Goal: Information Seeking & Learning: Learn about a topic

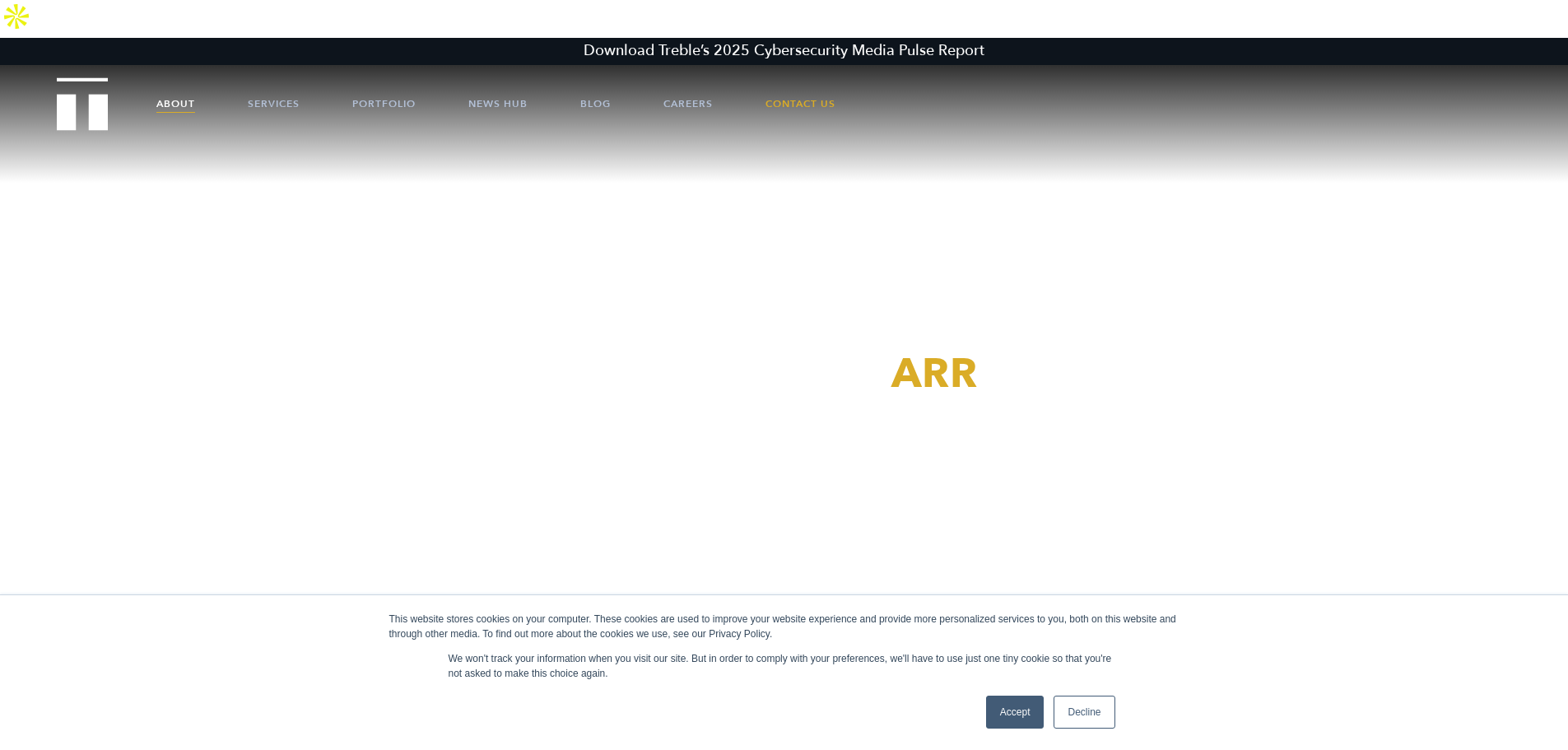
click at [179, 79] on link "About" at bounding box center [176, 103] width 39 height 49
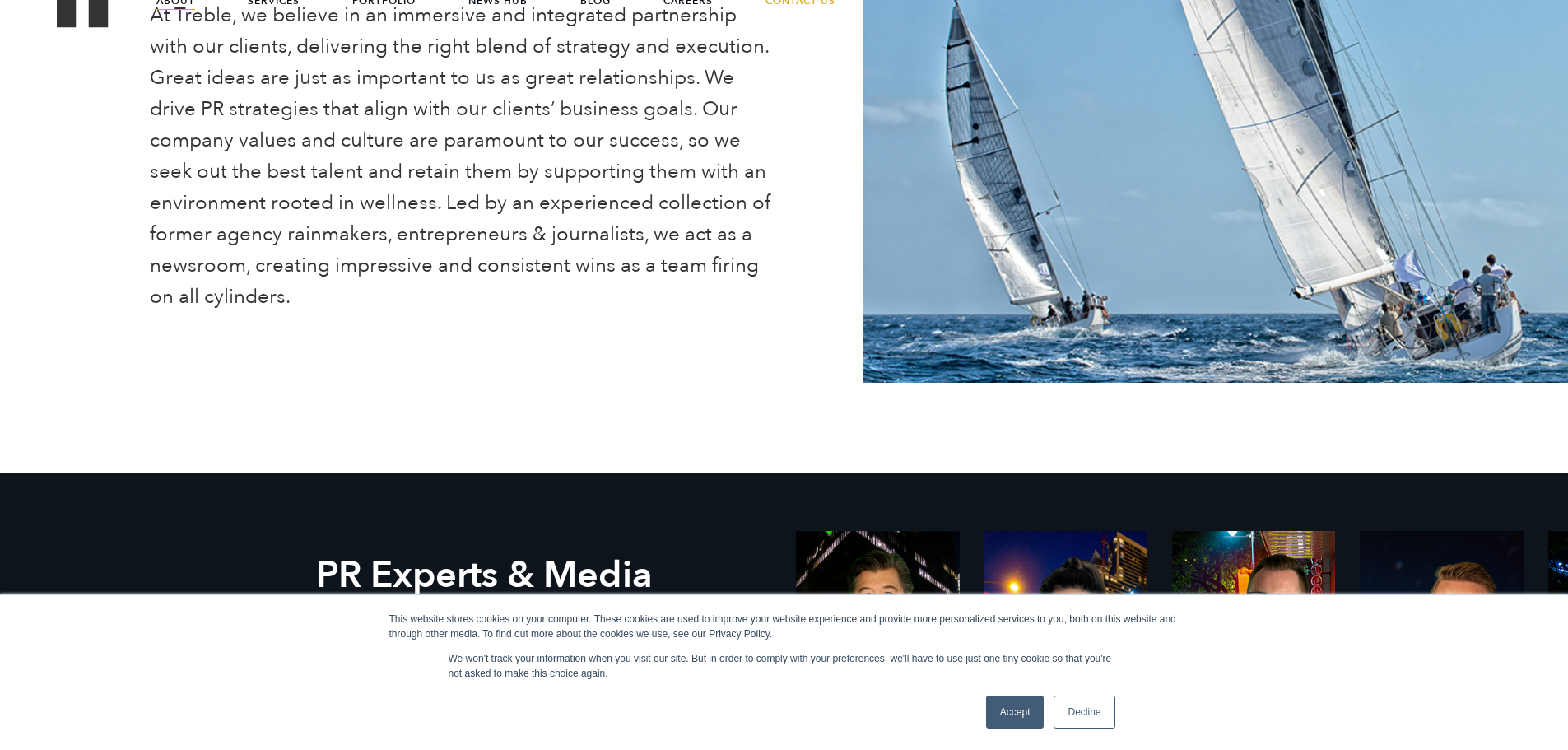
scroll to position [906, 0]
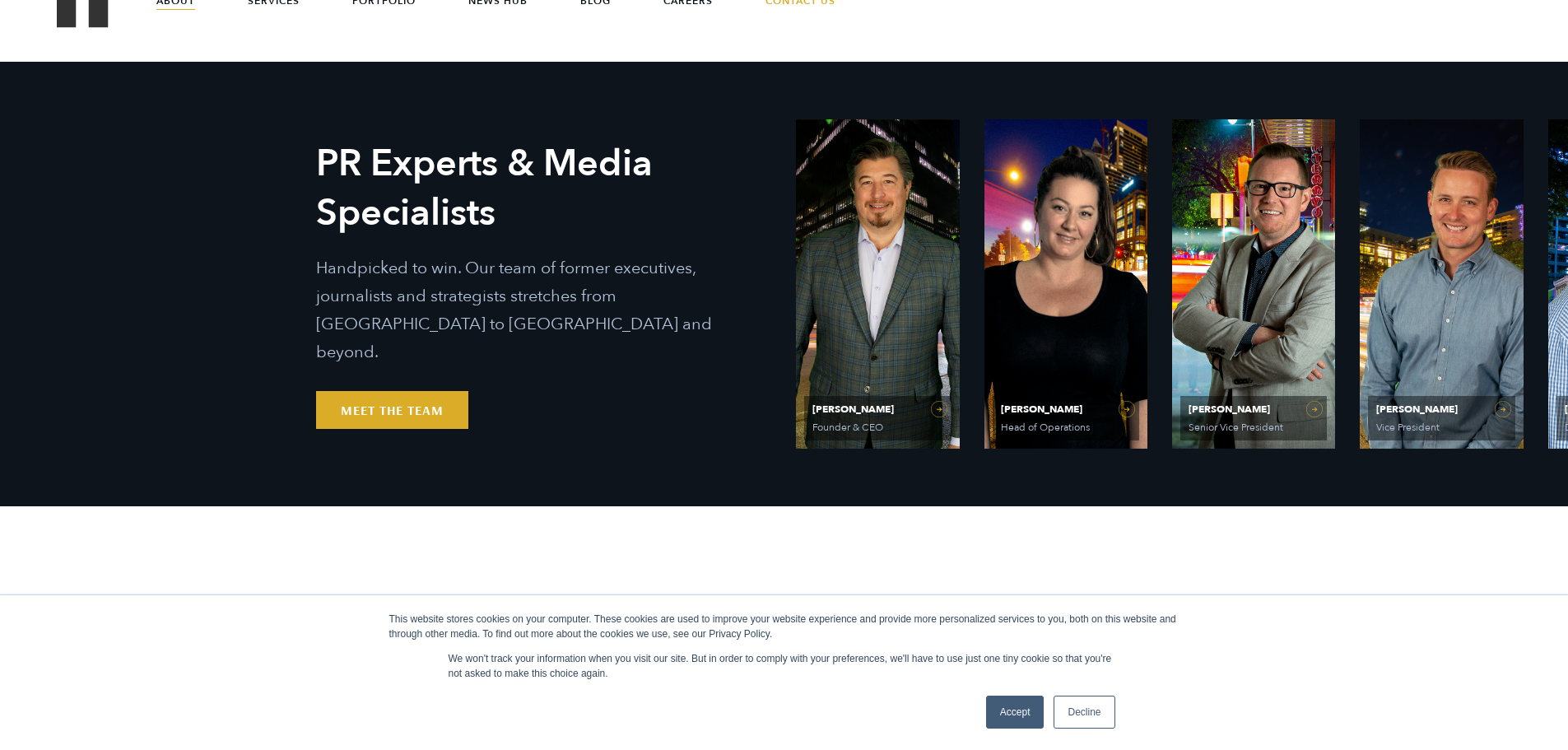
click at [1000, 710] on link "Accept" at bounding box center [1015, 712] width 58 height 33
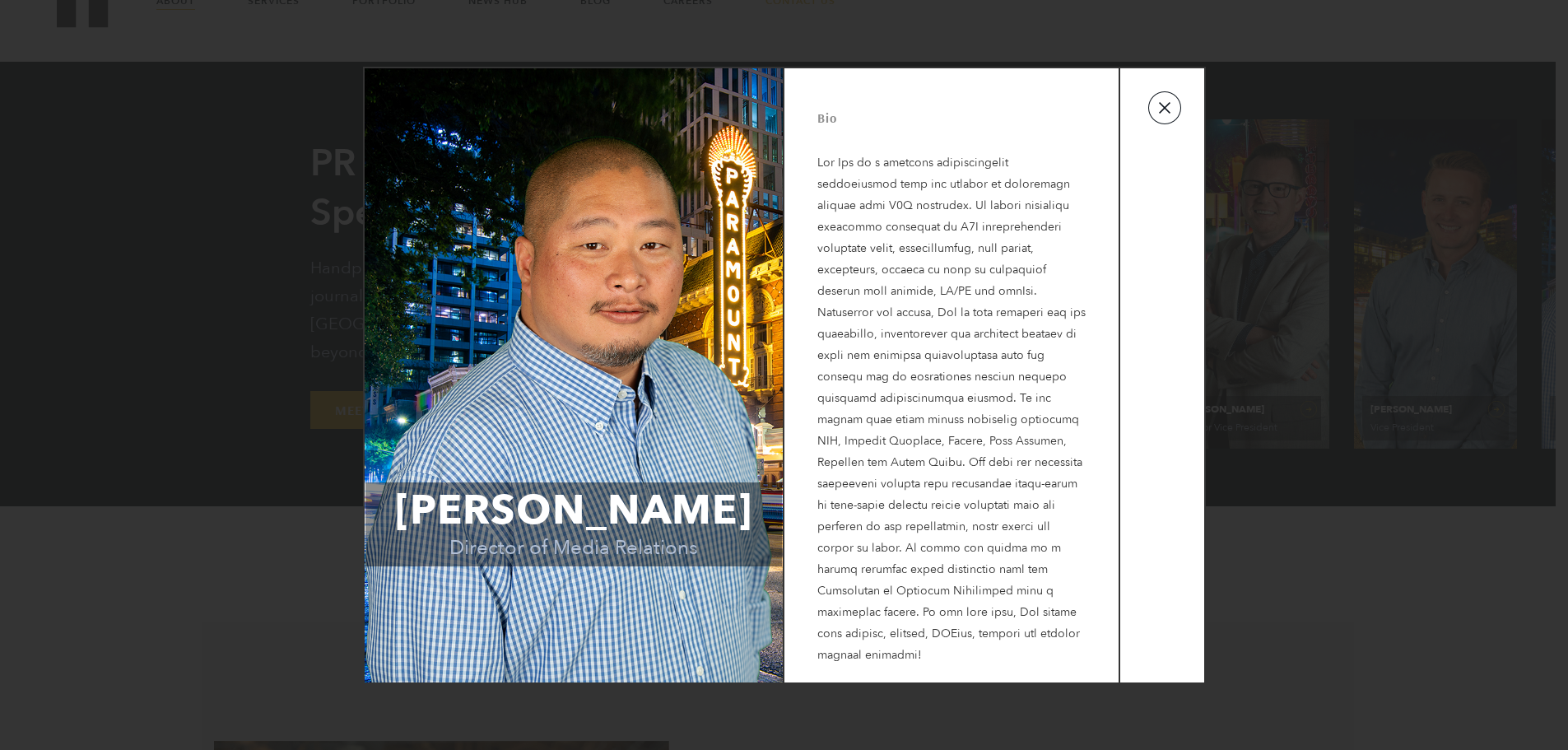
click at [1164, 125] on button "button" at bounding box center [1164, 108] width 33 height 33
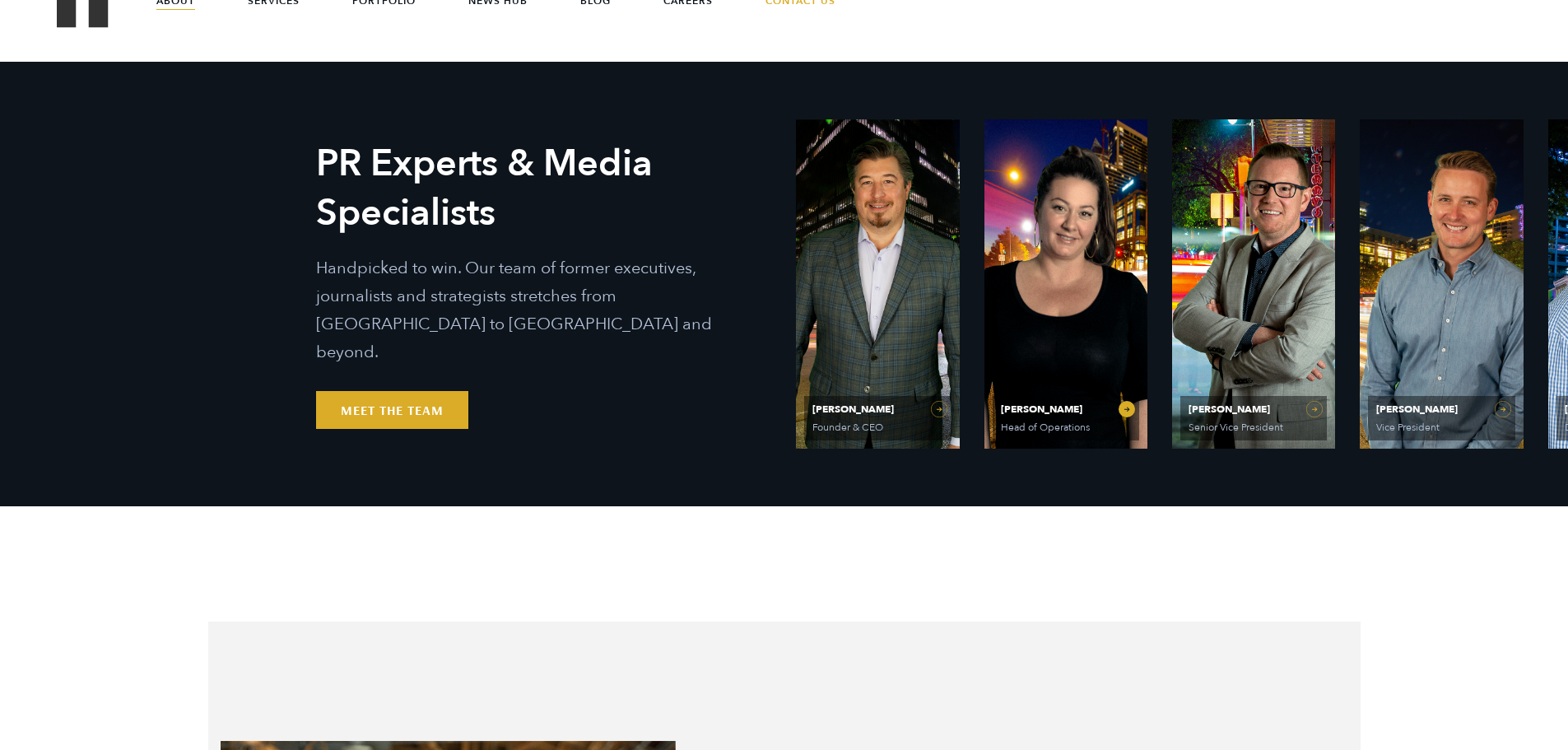
click at [1057, 264] on link "Olivia Gardner Head of Operations" at bounding box center [1066, 284] width 163 height 330
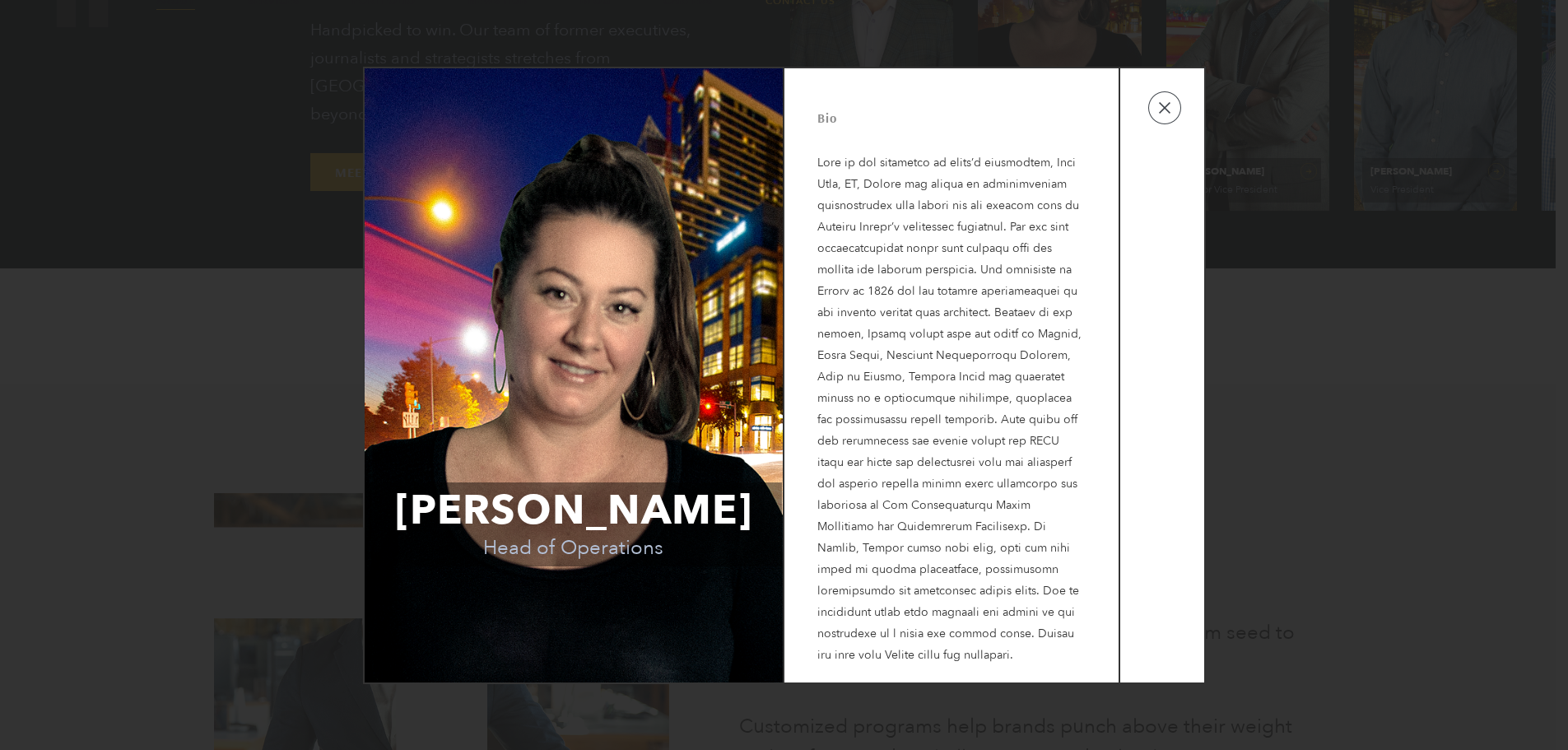
scroll to position [1153, 0]
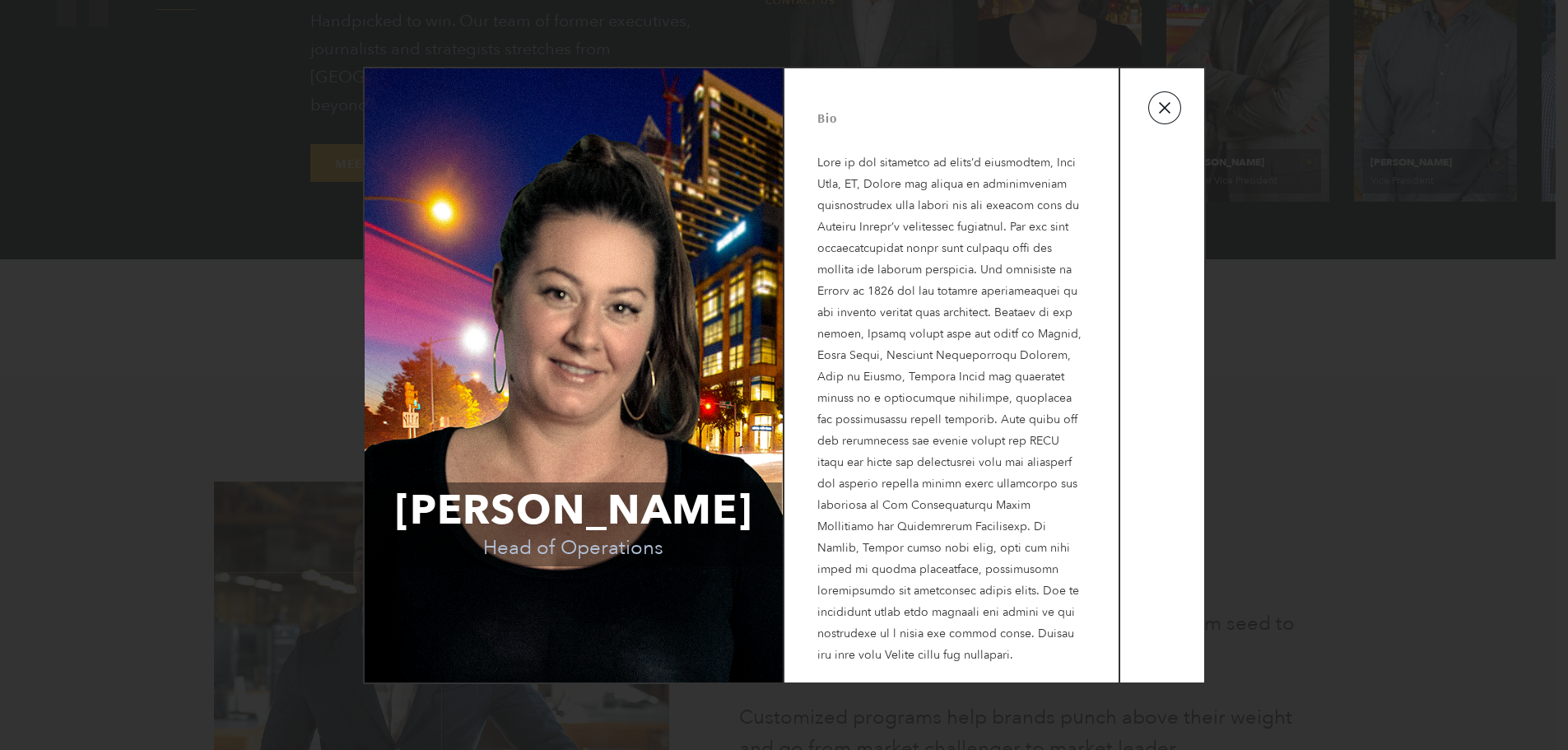
click at [1159, 125] on button "button" at bounding box center [1164, 108] width 33 height 33
